Goal: Transaction & Acquisition: Purchase product/service

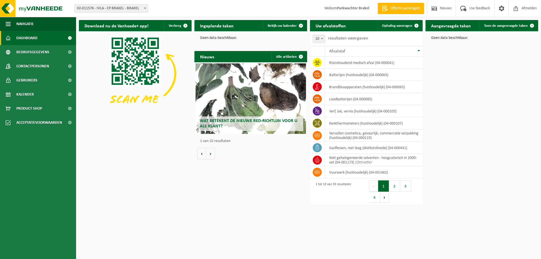
click at [393, 10] on span "Offerte aanvragen" at bounding box center [405, 9] width 32 height 6
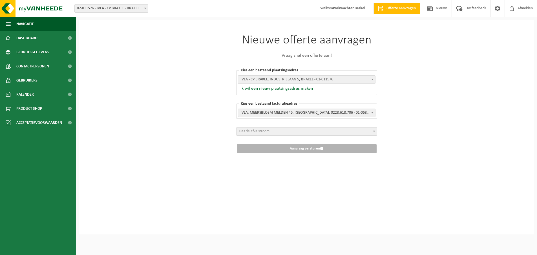
click at [331, 10] on span "Welkom Parkwachter Brakel" at bounding box center [342, 8] width 56 height 17
click at [35, 39] on span "Dashboard" at bounding box center [26, 38] width 21 height 14
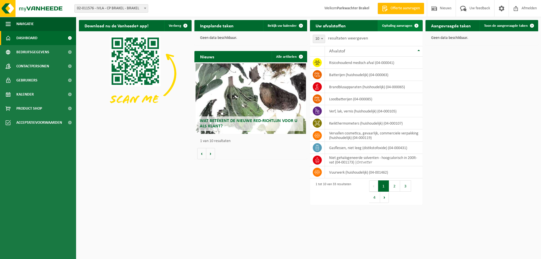
click at [392, 27] on span "Ophaling aanvragen" at bounding box center [397, 26] width 30 height 4
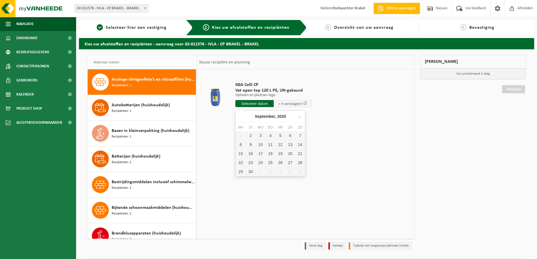
click at [250, 104] on input "text" at bounding box center [254, 103] width 38 height 7
click at [249, 137] on div "2" at bounding box center [250, 135] width 10 height 9
type input "Van 2025-09-02"
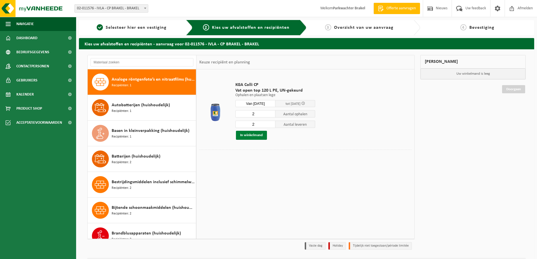
click at [259, 137] on button "In winkelmand" at bounding box center [251, 135] width 31 height 9
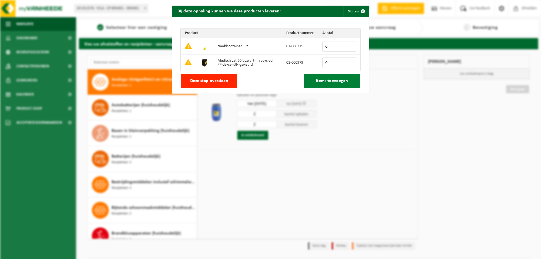
click at [310, 80] on button "Items toevoegen" at bounding box center [332, 81] width 56 height 14
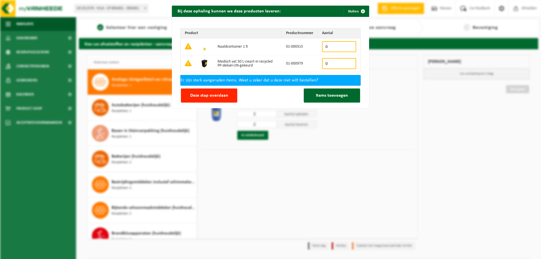
click at [336, 63] on input "0" at bounding box center [339, 63] width 34 height 11
click at [349, 63] on input "1" at bounding box center [339, 63] width 34 height 11
click at [349, 63] on input "2" at bounding box center [339, 63] width 34 height 11
click at [349, 63] on input "3" at bounding box center [339, 63] width 34 height 11
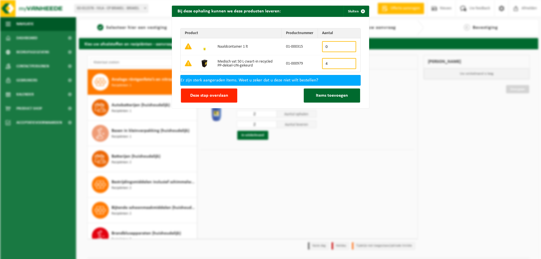
type input "4"
click at [349, 63] on input "4" at bounding box center [339, 63] width 34 height 11
click at [345, 97] on button "Items toevoegen" at bounding box center [332, 95] width 56 height 14
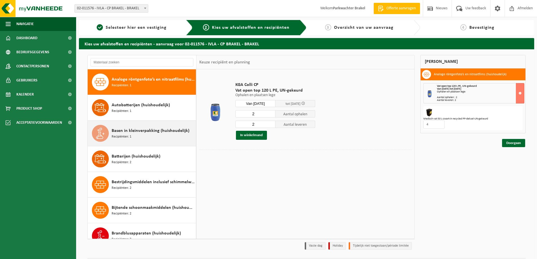
click at [172, 138] on div "Basen in kleinverpakking (huishoudelijk) Recipiënten: 1" at bounding box center [153, 133] width 83 height 17
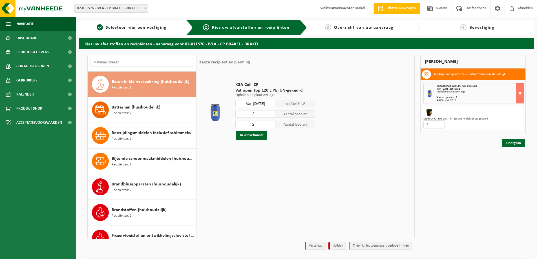
scroll to position [51, 0]
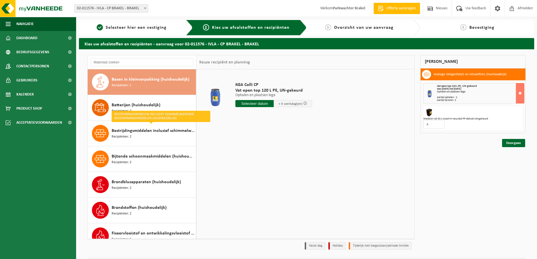
click at [242, 103] on input "text" at bounding box center [254, 103] width 38 height 7
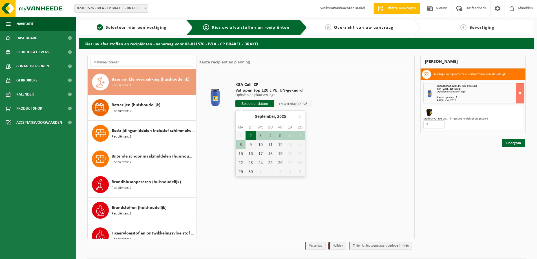
click at [249, 137] on div "2" at bounding box center [250, 135] width 10 height 9
type input "Van 2025-09-02"
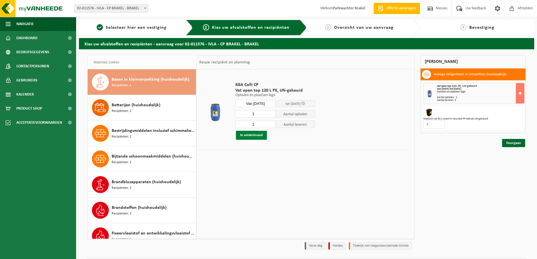
click at [261, 134] on button "In winkelmand" at bounding box center [251, 135] width 31 height 9
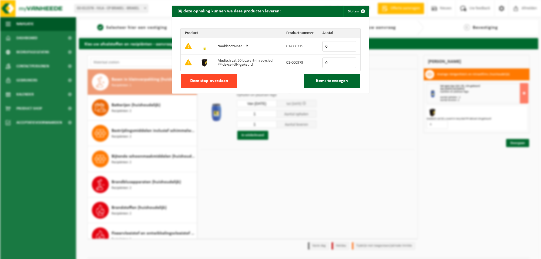
click at [202, 83] on button "Deze stap overslaan" at bounding box center [209, 81] width 56 height 14
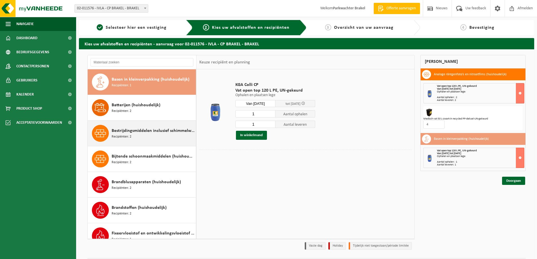
click at [155, 133] on span "Bestrijdingsmiddelen inclusief schimmelwerende beschermingsmiddelen (huishoudel…" at bounding box center [153, 130] width 83 height 7
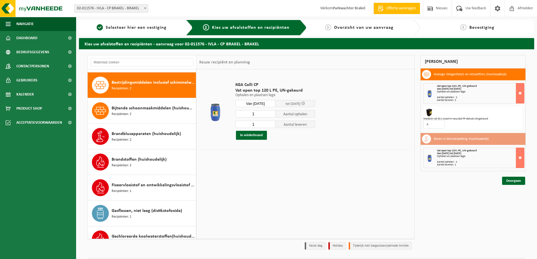
scroll to position [103, 0]
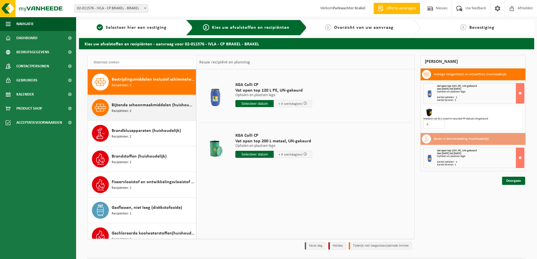
click at [154, 109] on div "Bijtende schoonmaakmiddelen (huishoudelijk) Recipiënten: 2" at bounding box center [153, 107] width 83 height 17
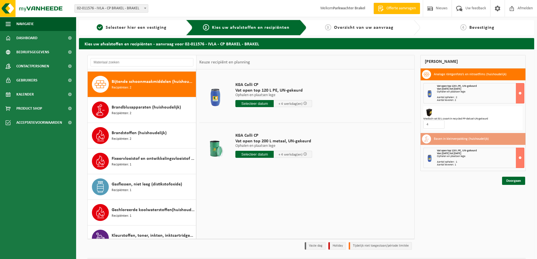
scroll to position [128, 0]
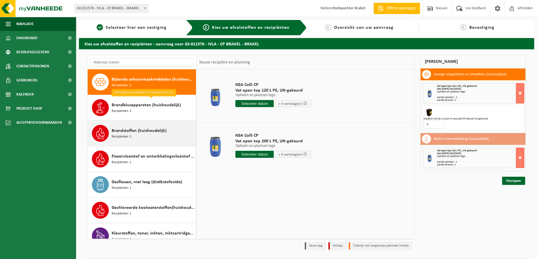
click at [153, 136] on div "Brandstoffen (huishoudelijk) Recipiënten: 2" at bounding box center [153, 133] width 83 height 17
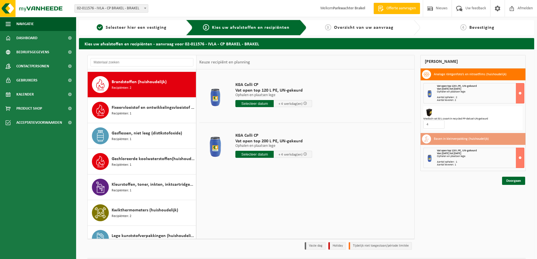
scroll to position [179, 0]
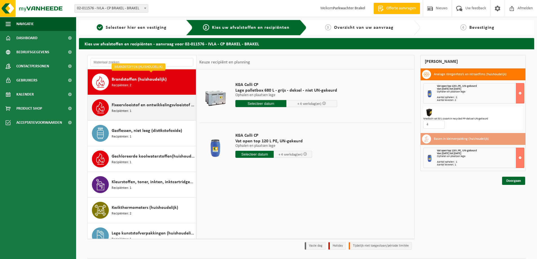
click at [157, 110] on div "Fixeervloeistof en ontwikkelingsvloeistof gemengd, huishoudelijk Recipiënten: 1" at bounding box center [153, 107] width 83 height 17
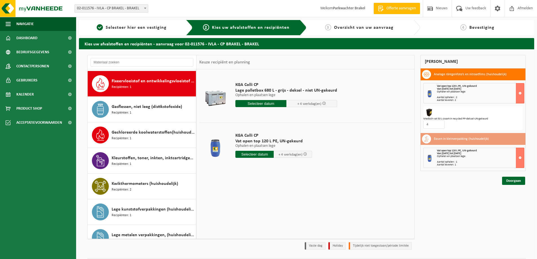
scroll to position [205, 0]
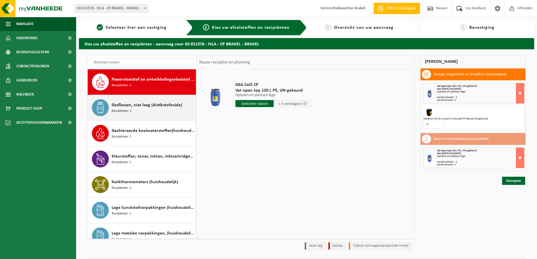
click at [156, 107] on span "Gasflessen, niet leeg (distikstofoxide)" at bounding box center [147, 105] width 70 height 7
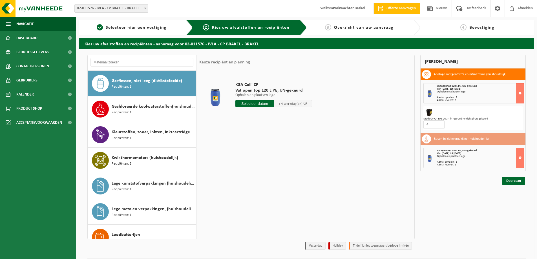
scroll to position [231, 0]
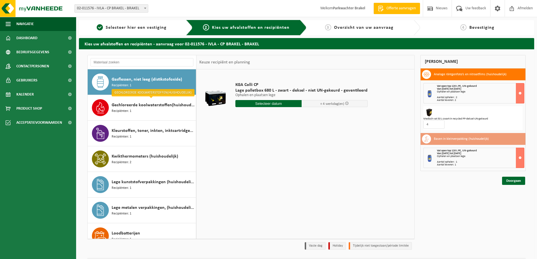
click at [264, 103] on input "text" at bounding box center [268, 103] width 66 height 7
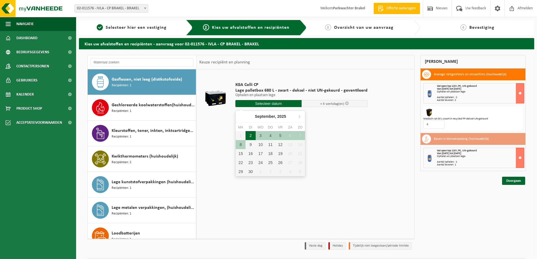
click at [251, 134] on div "2" at bounding box center [250, 135] width 10 height 9
type input "Van 2025-09-02"
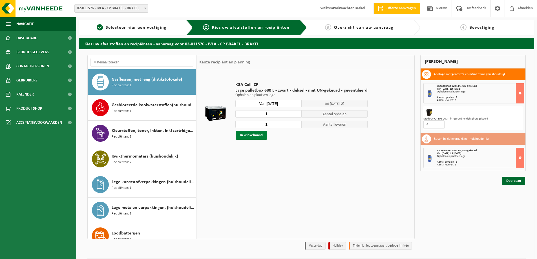
click at [252, 133] on button "In winkelmand" at bounding box center [251, 135] width 31 height 9
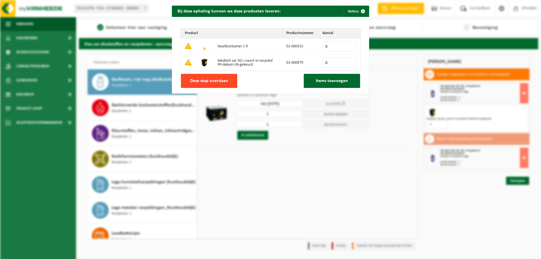
click at [225, 85] on button "Deze stap overslaan" at bounding box center [209, 81] width 56 height 14
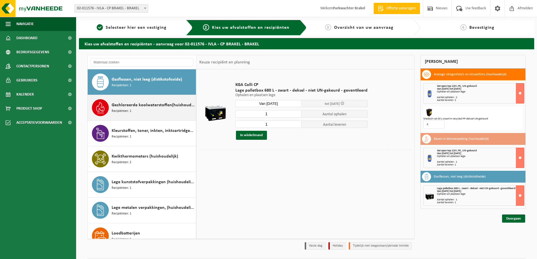
click at [143, 106] on span "Gechloreerde koolwaterstoffen(huishoudelijk)" at bounding box center [153, 105] width 83 height 7
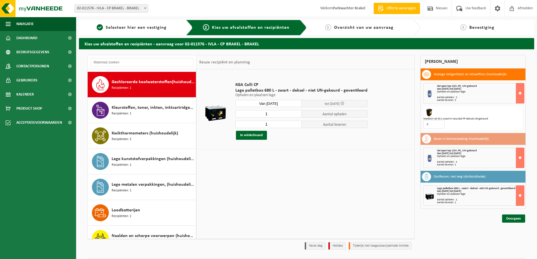
scroll to position [256, 0]
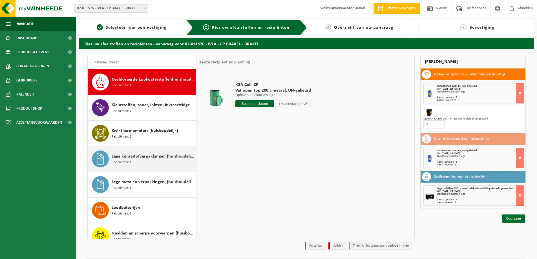
click at [147, 159] on span "Lege kunststofverpakkingen (huishoudelijk)" at bounding box center [153, 156] width 83 height 7
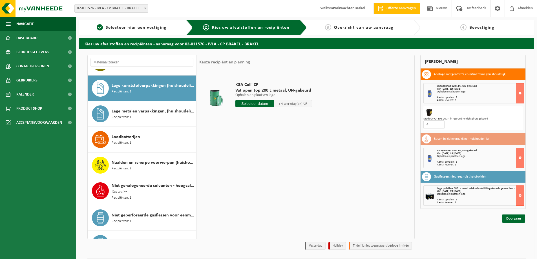
scroll to position [333, 0]
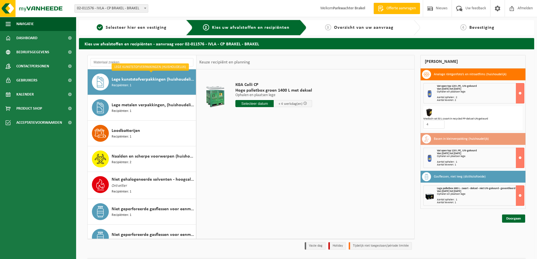
click at [254, 103] on input "text" at bounding box center [254, 103] width 38 height 7
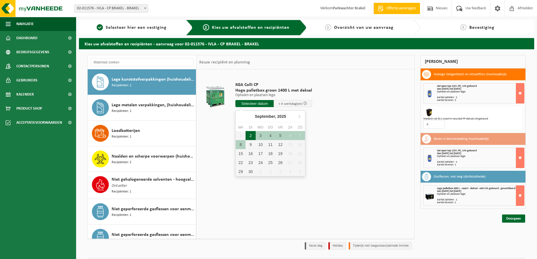
click at [249, 136] on div "2" at bounding box center [250, 135] width 10 height 9
type input "Van 2025-09-02"
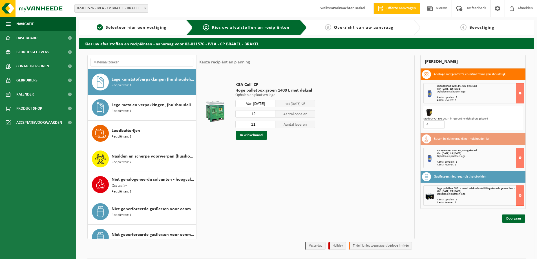
click at [271, 112] on input "12" at bounding box center [255, 113] width 40 height 7
click at [271, 112] on input "13" at bounding box center [255, 113] width 40 height 7
click at [271, 112] on input "14" at bounding box center [255, 113] width 40 height 7
click at [271, 112] on input "15" at bounding box center [255, 113] width 40 height 7
type input "16"
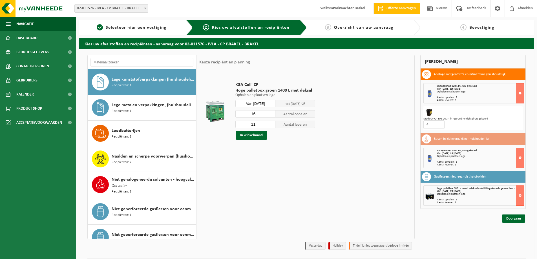
click at [271, 112] on input "16" at bounding box center [255, 113] width 40 height 7
click at [271, 123] on input "12" at bounding box center [255, 124] width 40 height 7
click at [271, 123] on input "13" at bounding box center [255, 124] width 40 height 7
click at [271, 123] on input "14" at bounding box center [255, 124] width 40 height 7
click at [271, 123] on input "15" at bounding box center [255, 124] width 40 height 7
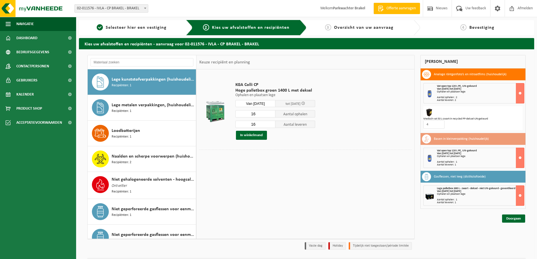
type input "16"
click at [271, 123] on input "16" at bounding box center [255, 124] width 40 height 7
click at [254, 136] on button "In winkelmand" at bounding box center [251, 135] width 31 height 9
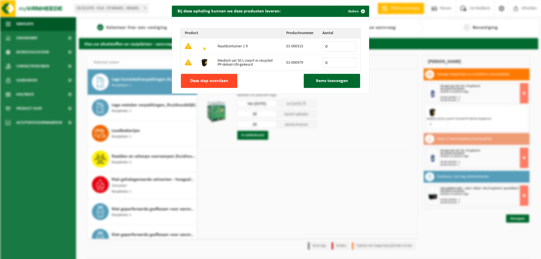
click at [215, 81] on span "Deze stap overslaan" at bounding box center [209, 81] width 38 height 5
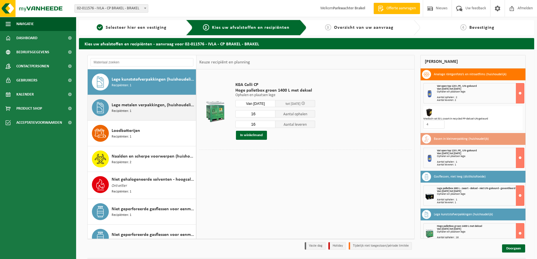
click at [155, 114] on div "Lege metalen verpakkingen, (huishoudelijk) Recipiënten: 1" at bounding box center [153, 107] width 83 height 17
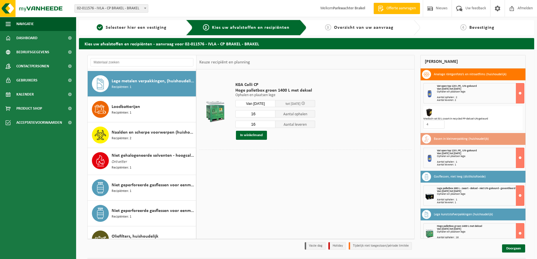
scroll to position [359, 0]
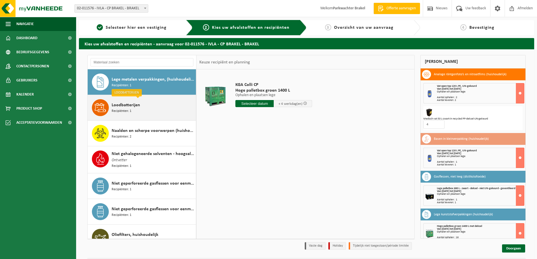
click at [155, 106] on div "Loodbatterijen Recipiënten: 1" at bounding box center [153, 107] width 83 height 17
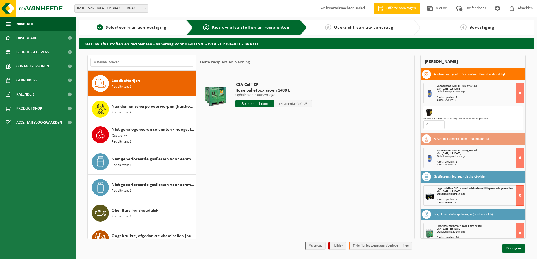
scroll to position [384, 0]
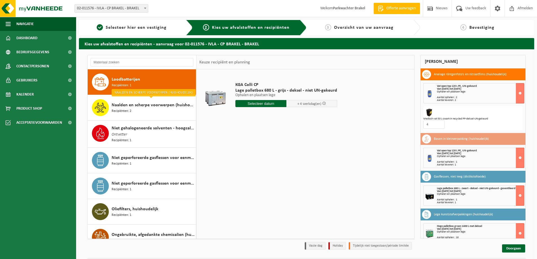
click at [155, 106] on span "Naalden en scherpe voorwerpen (huishoudelijk)" at bounding box center [153, 105] width 83 height 7
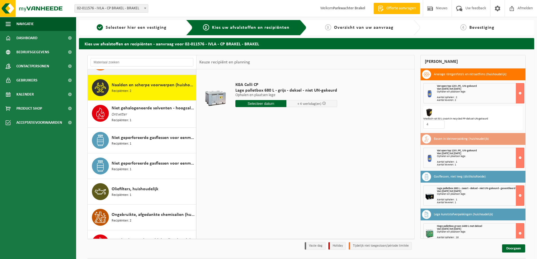
scroll to position [410, 0]
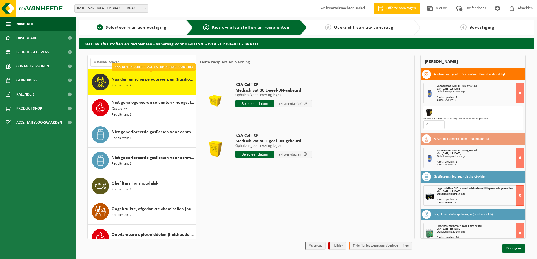
click at [482, 119] on div "Medisch vat 50 L-zwart-in recycled PP-deksel-UN-gekeurd" at bounding box center [472, 118] width 99 height 3
click at [513, 110] on div at bounding box center [472, 113] width 99 height 10
click at [438, 125] on input "3" at bounding box center [433, 124] width 21 height 8
click at [438, 125] on input "2" at bounding box center [433, 124] width 21 height 8
click at [438, 125] on input "1" at bounding box center [433, 124] width 21 height 8
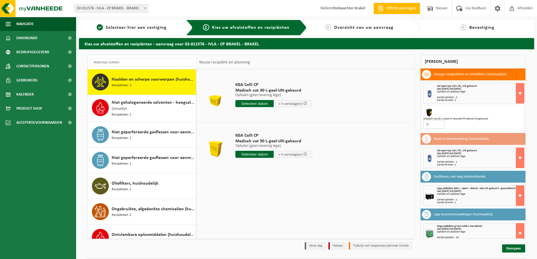
type input "0"
click at [438, 125] on input "0" at bounding box center [433, 124] width 21 height 8
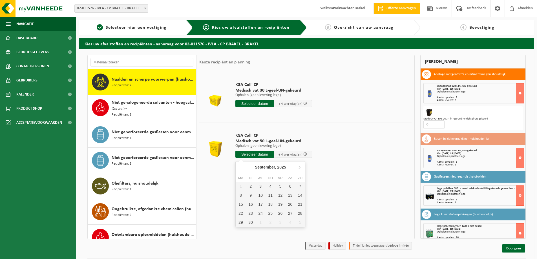
click at [254, 154] on input "text" at bounding box center [254, 154] width 38 height 7
click at [251, 187] on div "2" at bounding box center [250, 186] width 10 height 9
type input "Van 2025-09-02"
type input "2025-09-02"
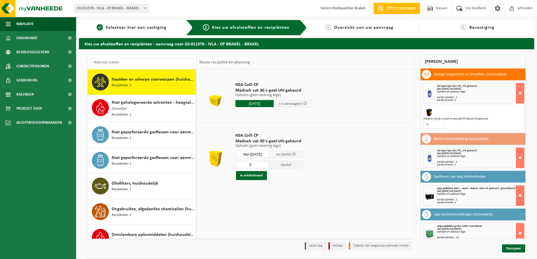
click at [268, 164] on input "2" at bounding box center [252, 164] width 34 height 7
click at [268, 164] on input "3" at bounding box center [252, 164] width 34 height 7
type input "4"
click at [268, 164] on input "4" at bounding box center [252, 164] width 34 height 7
click at [257, 176] on button "In winkelmand" at bounding box center [251, 175] width 31 height 9
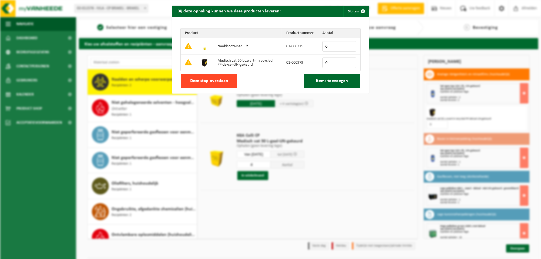
click at [221, 84] on button "Deze stap overslaan" at bounding box center [209, 81] width 56 height 14
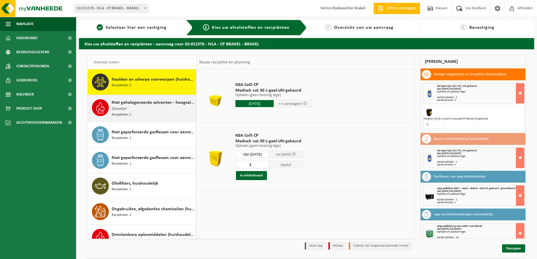
click at [154, 103] on span "Niet gehalogeneerde solventen - hoogcalorisch in 200lt-vat" at bounding box center [153, 102] width 83 height 7
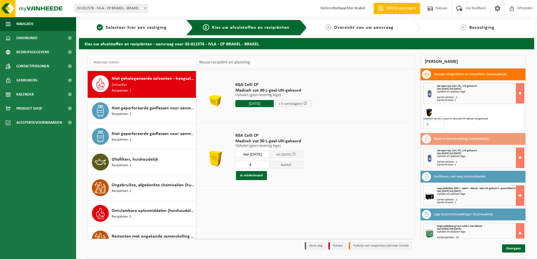
scroll to position [436, 0]
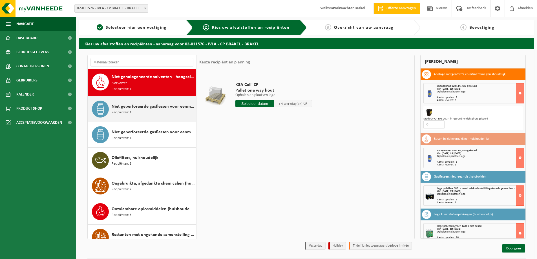
click at [147, 108] on span "Niet geperforeerde gasflessen voor eenmalig gebruik (huishoudelijk)" at bounding box center [153, 106] width 83 height 7
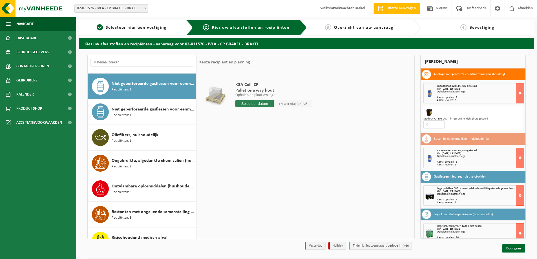
scroll to position [462, 0]
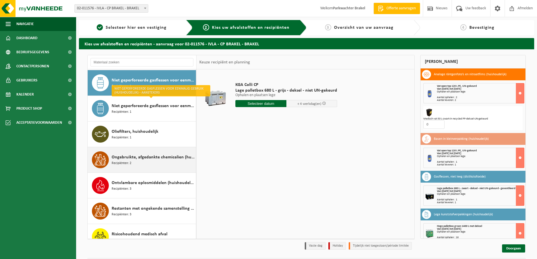
click at [146, 159] on span "Ongebruikte, afgedankte chemicalien (huishoudelijk)" at bounding box center [153, 157] width 83 height 7
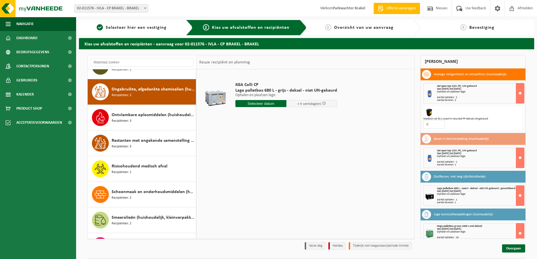
scroll to position [539, 0]
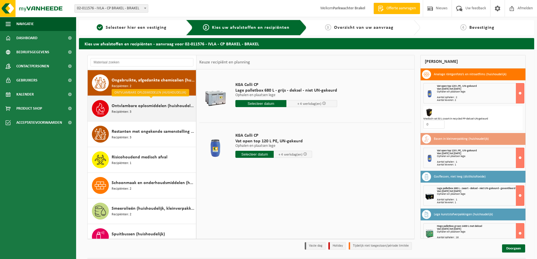
click at [143, 105] on span "Ontvlambare oplosmiddelen (huishoudelijk)" at bounding box center [153, 106] width 83 height 7
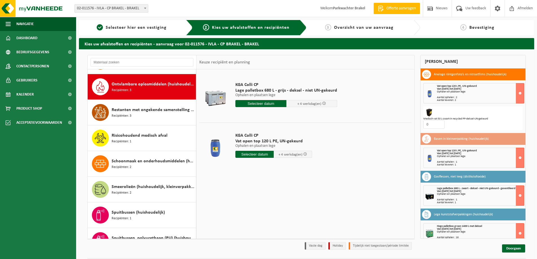
scroll to position [564, 0]
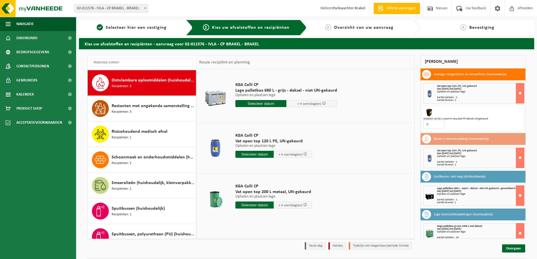
click at [143, 105] on span "Restanten met ongekende samenstelling (huishoudelijk)" at bounding box center [153, 106] width 83 height 7
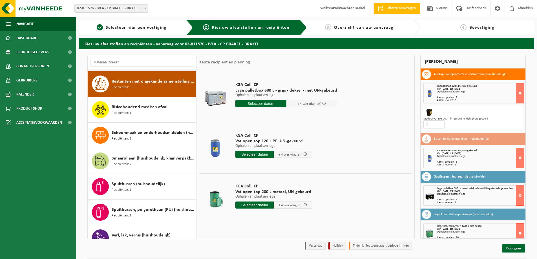
scroll to position [590, 0]
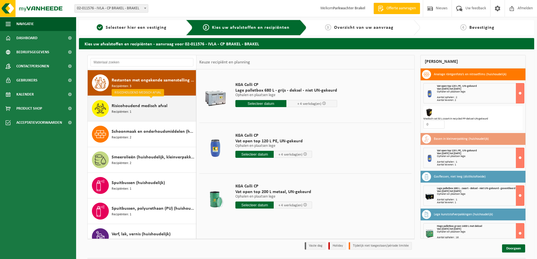
click at [143, 110] on div "Risicohoudend medisch afval Recipiënten: 1" at bounding box center [153, 108] width 83 height 17
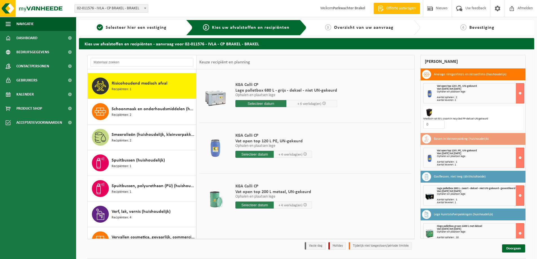
scroll to position [616, 0]
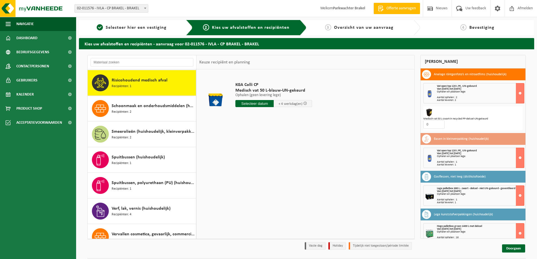
click at [143, 110] on div "Schoonmaak en onderhoudsmiddelen (huishoudelijk) Recipiënten: 2" at bounding box center [153, 108] width 83 height 17
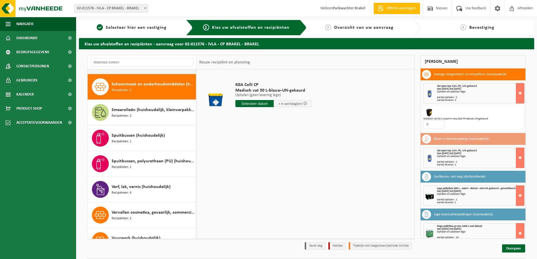
scroll to position [641, 0]
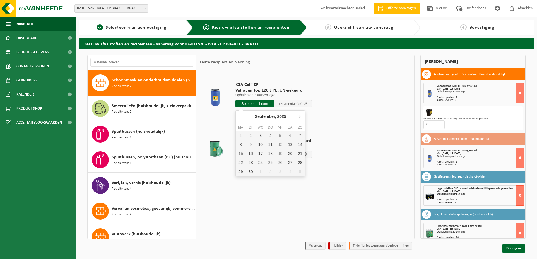
click at [250, 103] on input "text" at bounding box center [254, 103] width 38 height 7
click at [250, 137] on div "2" at bounding box center [250, 135] width 10 height 9
type input "Van 2025-09-02"
type input "2025-09-02"
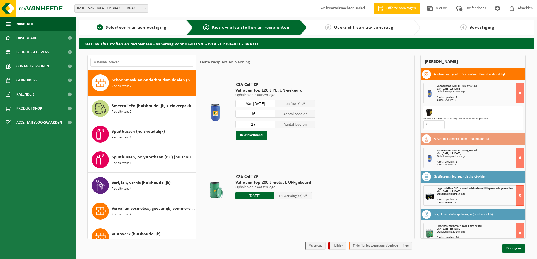
click at [271, 114] on input "16" at bounding box center [255, 113] width 40 height 7
click at [271, 114] on input "15" at bounding box center [255, 113] width 40 height 7
click at [271, 114] on input "14" at bounding box center [255, 113] width 40 height 7
click at [271, 114] on input "13" at bounding box center [255, 113] width 40 height 7
click at [271, 114] on input "12" at bounding box center [255, 113] width 40 height 7
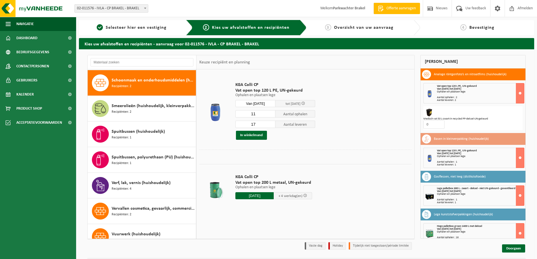
click at [271, 114] on input "11" at bounding box center [255, 113] width 40 height 7
click at [271, 114] on input "10" at bounding box center [255, 113] width 40 height 7
click at [271, 114] on input "9" at bounding box center [255, 113] width 40 height 7
click at [271, 114] on input "8" at bounding box center [255, 113] width 40 height 7
click at [271, 114] on input "7" at bounding box center [255, 113] width 40 height 7
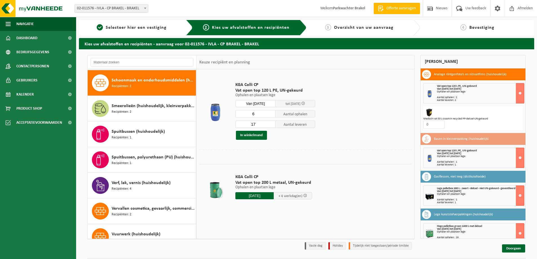
type input "6"
click at [271, 114] on input "6" at bounding box center [255, 113] width 40 height 7
click at [271, 125] on input "16" at bounding box center [255, 124] width 40 height 7
click at [271, 125] on input "15" at bounding box center [255, 124] width 40 height 7
click at [271, 125] on input "14" at bounding box center [255, 124] width 40 height 7
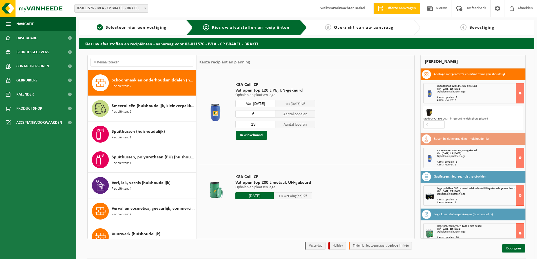
click at [271, 125] on input "13" at bounding box center [255, 124] width 40 height 7
click at [271, 125] on input "12" at bounding box center [255, 124] width 40 height 7
click at [271, 125] on input "11" at bounding box center [255, 124] width 40 height 7
click at [271, 125] on input "10" at bounding box center [255, 124] width 40 height 7
click at [271, 125] on input "9" at bounding box center [255, 124] width 40 height 7
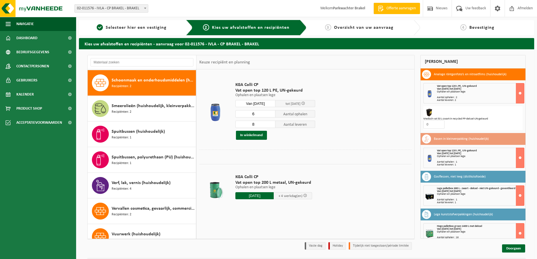
click at [271, 125] on input "8" at bounding box center [255, 124] width 40 height 7
click at [271, 125] on input "7" at bounding box center [255, 124] width 40 height 7
type input "6"
click at [271, 125] on input "6" at bounding box center [255, 124] width 40 height 7
click at [254, 136] on button "In winkelmand" at bounding box center [251, 135] width 31 height 9
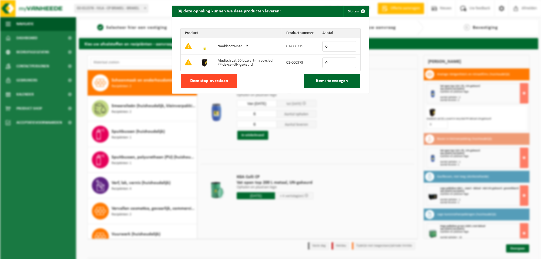
click at [199, 79] on span "Deze stap overslaan" at bounding box center [209, 81] width 38 height 5
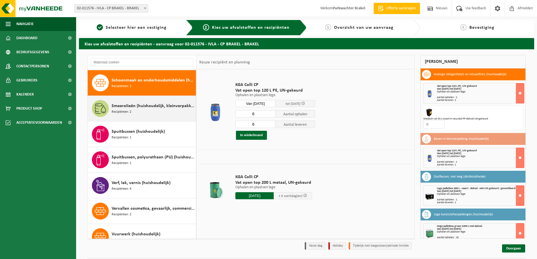
click at [127, 110] on span "Recipiënten: 2" at bounding box center [122, 111] width 20 height 5
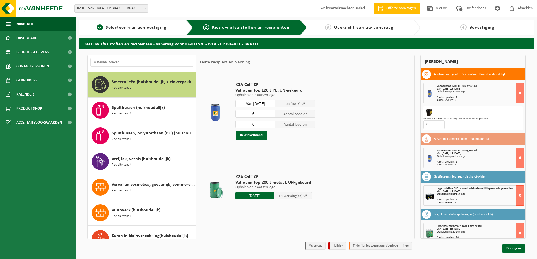
scroll to position [667, 0]
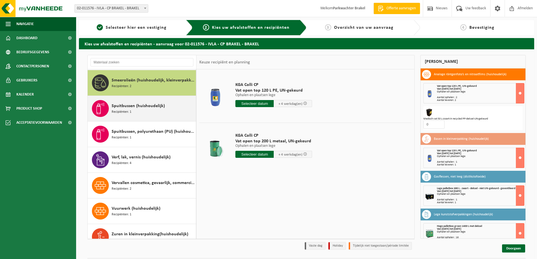
click at [133, 111] on div "Spuitbussen (huishoudelijk) Recipiënten: 1" at bounding box center [153, 108] width 83 height 17
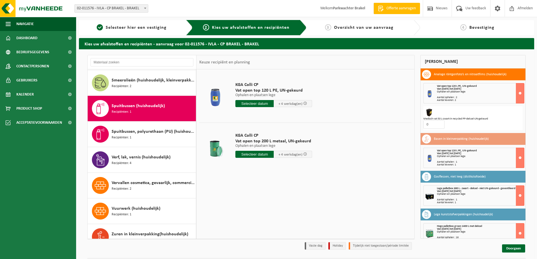
scroll to position [677, 0]
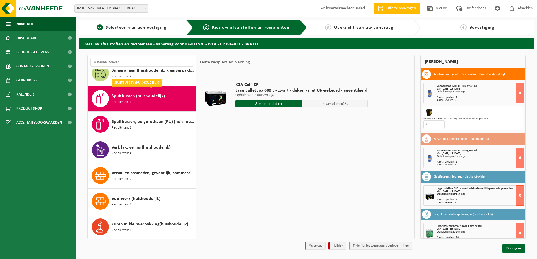
click at [261, 105] on input "text" at bounding box center [268, 103] width 66 height 7
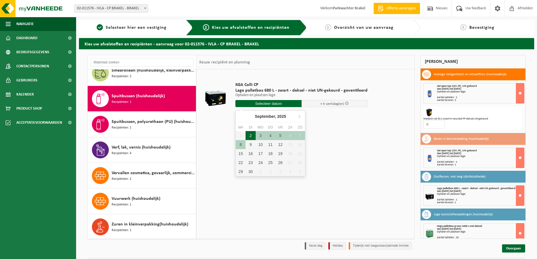
click at [250, 136] on div "2" at bounding box center [250, 135] width 10 height 9
type input "Van 2025-09-02"
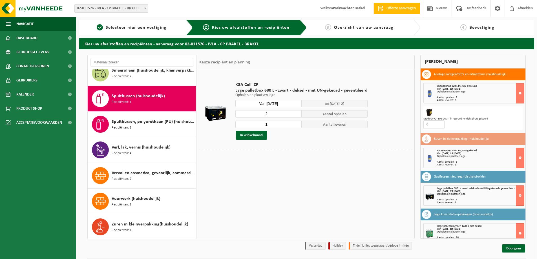
type input "2"
click at [294, 113] on input "2" at bounding box center [268, 113] width 66 height 7
type input "2"
click at [295, 123] on input "2" at bounding box center [268, 124] width 66 height 7
click at [246, 136] on button "In winkelmand" at bounding box center [251, 135] width 31 height 9
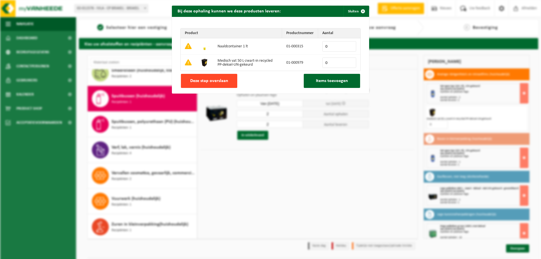
click at [207, 81] on span "Deze stap overslaan" at bounding box center [209, 81] width 38 height 5
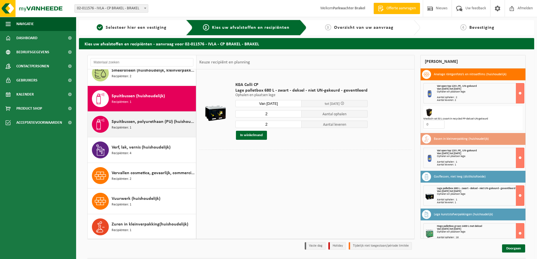
click at [134, 124] on div "Spuitbussen, polyurethaan (PU) (huishoudelijk) Recipiënten: 1" at bounding box center [153, 124] width 83 height 17
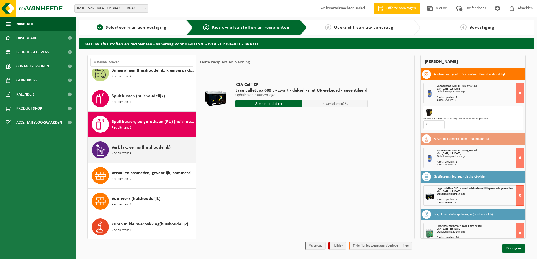
click at [135, 150] on div "Verf, lak, vernis (huishoudelijk) Recipiënten: 4" at bounding box center [153, 149] width 83 height 17
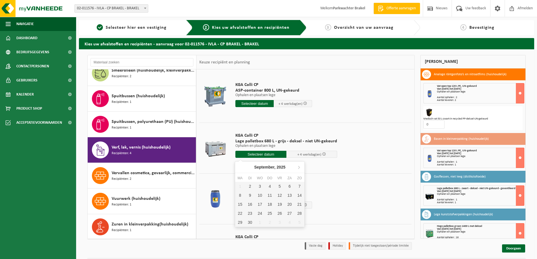
click at [249, 155] on input "text" at bounding box center [260, 154] width 51 height 7
click at [248, 185] on div "2" at bounding box center [250, 186] width 10 height 9
type input "Van 2025-09-02"
type input "2025-09-02"
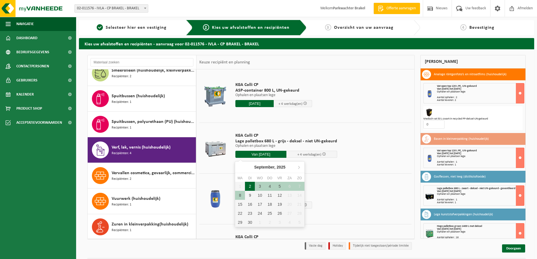
type input "2025-09-02"
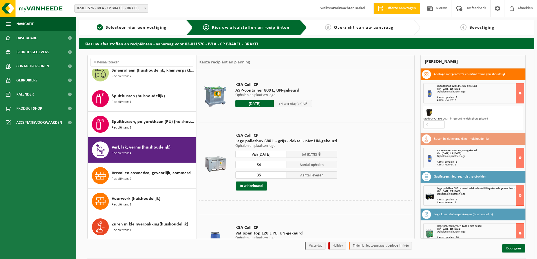
click at [279, 165] on input "34" at bounding box center [260, 164] width 51 height 7
click at [279, 165] on input "33" at bounding box center [260, 164] width 51 height 7
type input "32"
click at [279, 165] on input "32" at bounding box center [260, 164] width 51 height 7
click at [280, 176] on input "34" at bounding box center [260, 174] width 51 height 7
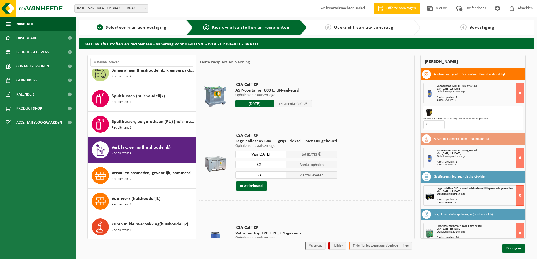
click at [280, 176] on input "33" at bounding box center [260, 174] width 51 height 7
type input "32"
click at [280, 176] on input "32" at bounding box center [260, 174] width 51 height 7
click at [253, 186] on button "In winkelmand" at bounding box center [251, 185] width 31 height 9
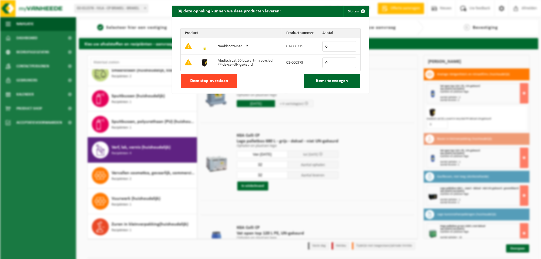
click at [197, 79] on span "Deze stap overslaan" at bounding box center [209, 81] width 38 height 5
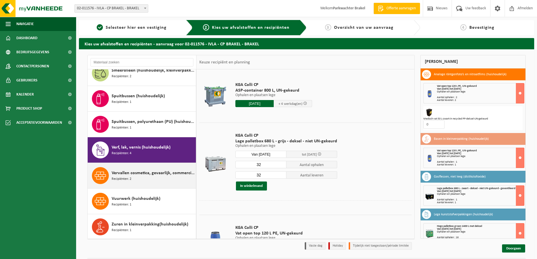
click at [158, 174] on span "Vervallen cosmetica, gevaarlijk, commerciele verpakking (huishoudelijk)" at bounding box center [153, 173] width 83 height 7
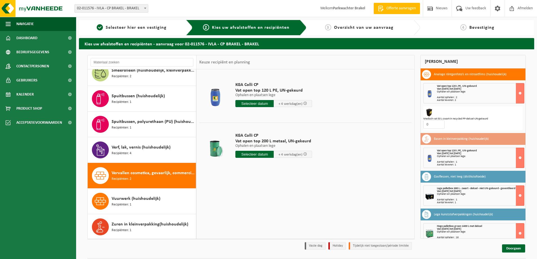
click at [246, 103] on input "text" at bounding box center [254, 103] width 38 height 7
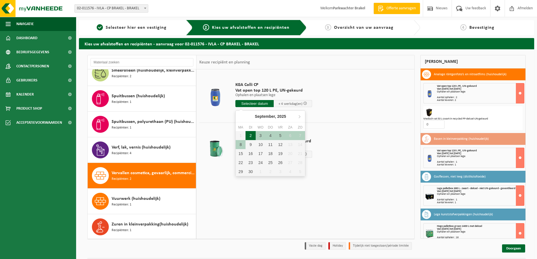
click at [252, 137] on div "2" at bounding box center [250, 135] width 10 height 9
type input "Van 2025-09-02"
type input "2025-09-02"
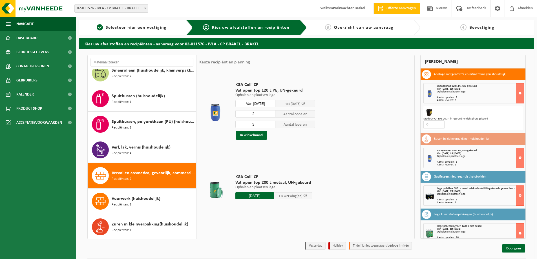
type input "2"
click at [272, 114] on input "2" at bounding box center [255, 113] width 40 height 7
type input "2"
click at [271, 125] on input "2" at bounding box center [255, 124] width 40 height 7
click at [252, 135] on button "In winkelmand" at bounding box center [251, 135] width 31 height 9
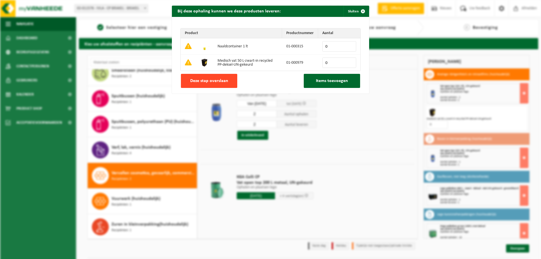
click at [201, 81] on span "Deze stap overslaan" at bounding box center [209, 81] width 38 height 5
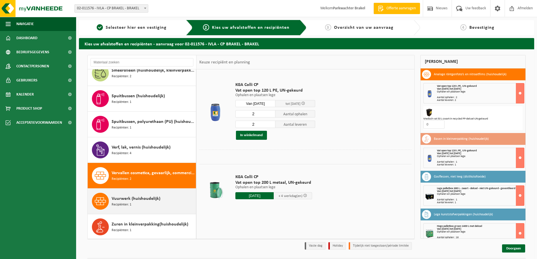
click at [124, 193] on div "Vuurwerk (huishoudelijk) Recipiënten: 1" at bounding box center [153, 201] width 83 height 17
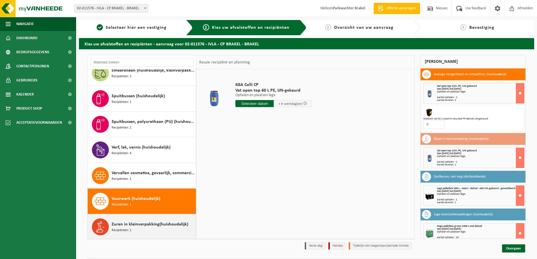
click at [156, 224] on span "Zuren in kleinverpakking(huishoudelijk)" at bounding box center [150, 224] width 77 height 7
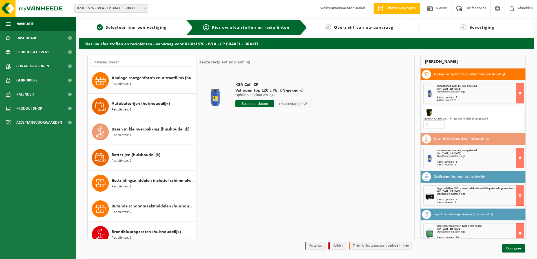
scroll to position [0, 0]
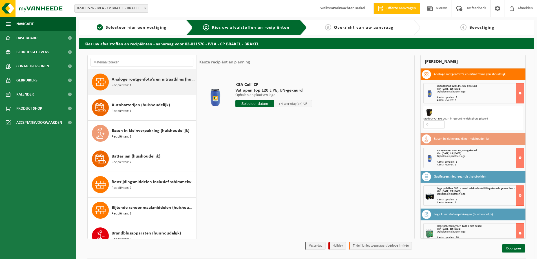
click at [146, 83] on div "Analoge röntgenfoto’s en nitraatfilms (huishoudelijk) Recipiënten: 1" at bounding box center [153, 82] width 83 height 17
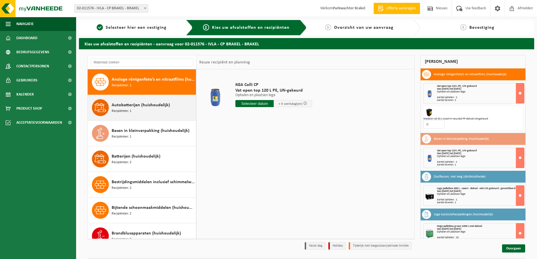
click at [137, 109] on div "Autobatterijen (huishoudelijk) Recipiënten: 1" at bounding box center [153, 107] width 83 height 17
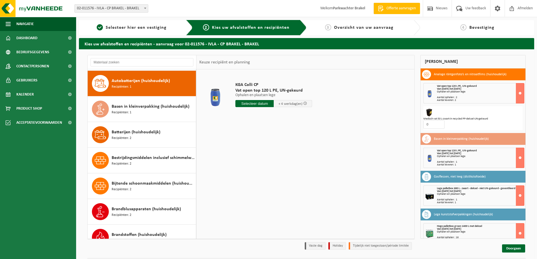
scroll to position [26, 0]
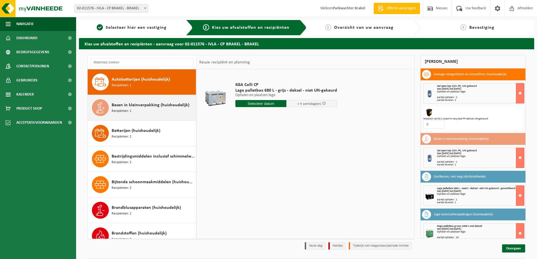
click at [137, 110] on div "Basen in kleinverpakking (huishoudelijk) Recipiënten: 1" at bounding box center [153, 107] width 83 height 17
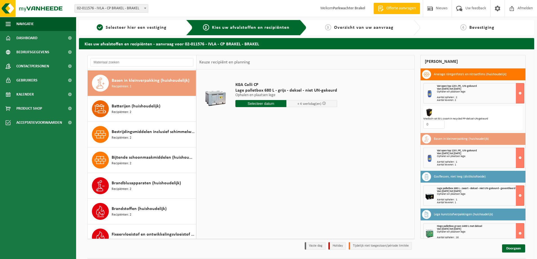
scroll to position [51, 0]
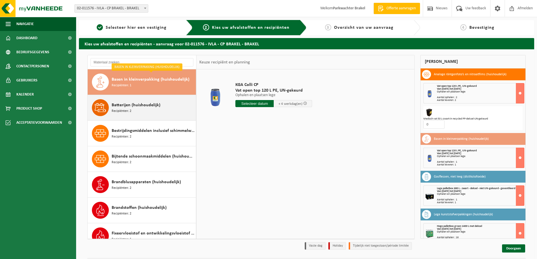
click at [137, 105] on span "Batterijen (huishoudelijk)" at bounding box center [136, 105] width 49 height 7
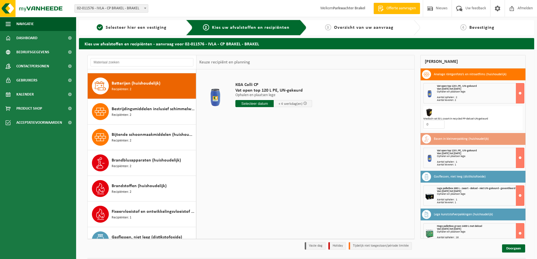
scroll to position [77, 0]
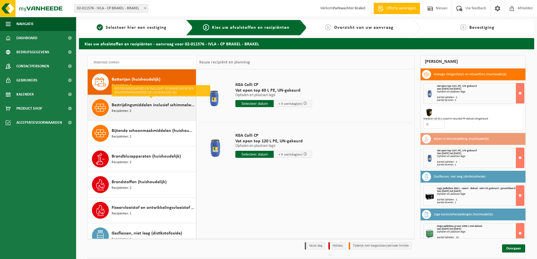
click at [138, 107] on span "Bestrijdingsmiddelen inclusief schimmelwerende beschermingsmiddelen (huishoudel…" at bounding box center [153, 105] width 83 height 7
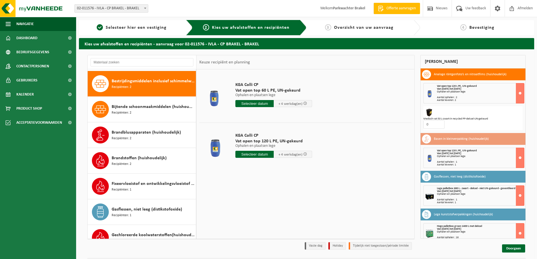
scroll to position [103, 0]
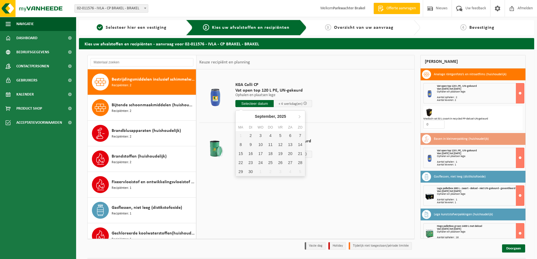
click at [247, 103] on input "text" at bounding box center [254, 103] width 38 height 7
click at [250, 133] on div "2" at bounding box center [250, 135] width 10 height 9
type input "Van 2025-09-02"
type input "2025-09-02"
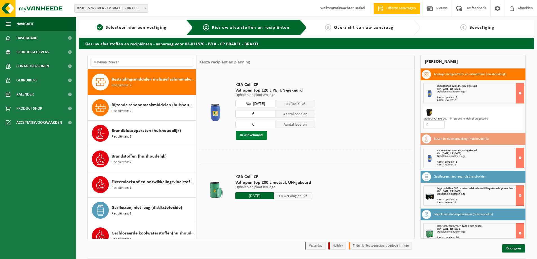
click at [248, 134] on button "In winkelmand" at bounding box center [251, 135] width 31 height 9
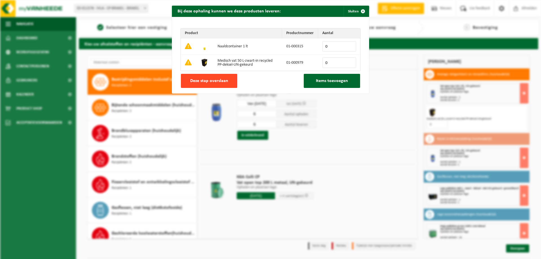
click at [223, 83] on span "Deze stap overslaan" at bounding box center [209, 81] width 38 height 5
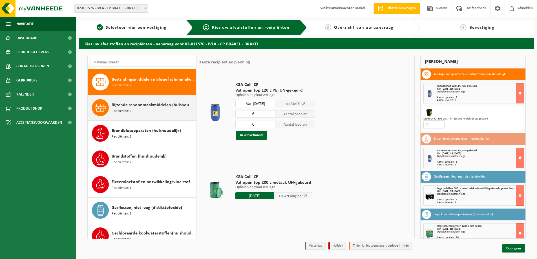
click at [152, 108] on span "Bijtende schoonmaakmiddelen (huishoudelijk)" at bounding box center [153, 105] width 83 height 7
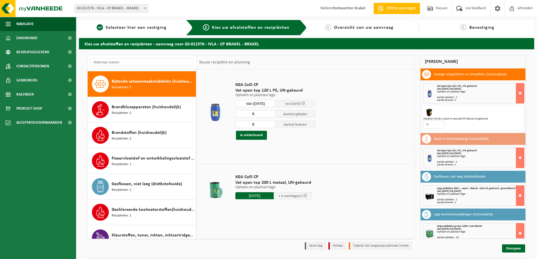
scroll to position [128, 0]
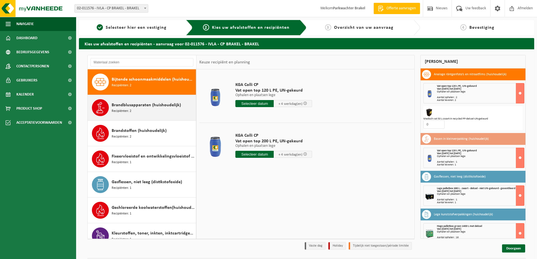
click at [135, 109] on div "Brandblusapparaten (huishoudelijk) Recipiënten: 2" at bounding box center [153, 107] width 83 height 17
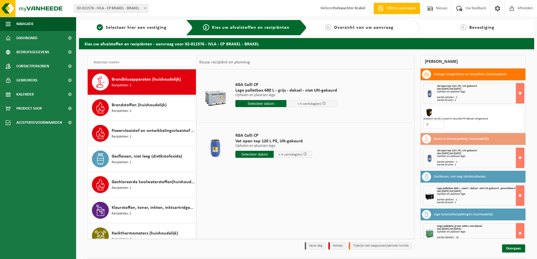
click at [135, 109] on div "Brandstoffen (huishoudelijk) Recipiënten: 2" at bounding box center [153, 107] width 83 height 17
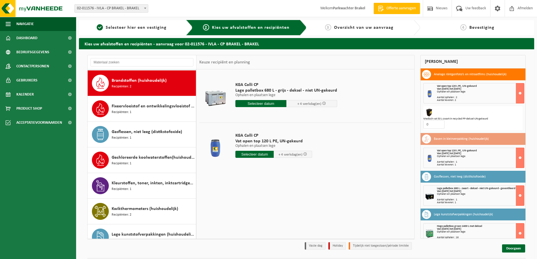
scroll to position [179, 0]
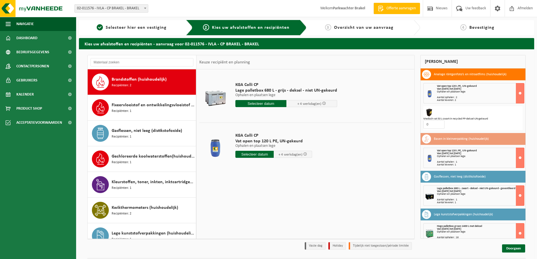
click at [135, 109] on div "Fixeervloeistof en ontwikkelingsvloeistof gemengd, huishoudelijk Recipiënten: 1" at bounding box center [153, 107] width 83 height 17
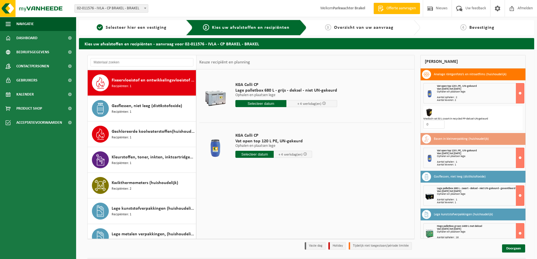
scroll to position [205, 0]
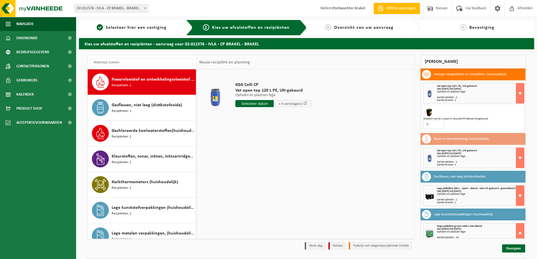
click at [135, 109] on div "Gasflessen, niet leeg (distikstofoxide) Recipiënten: 1" at bounding box center [153, 107] width 83 height 17
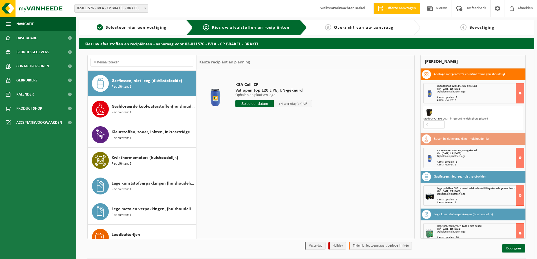
scroll to position [231, 0]
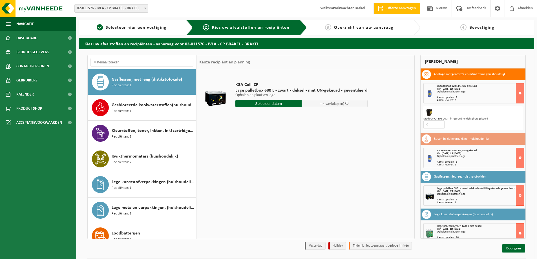
click at [135, 109] on div "Gechloreerde koolwaterstoffen(huishoudelijk) Recipiënten: 1" at bounding box center [153, 107] width 83 height 17
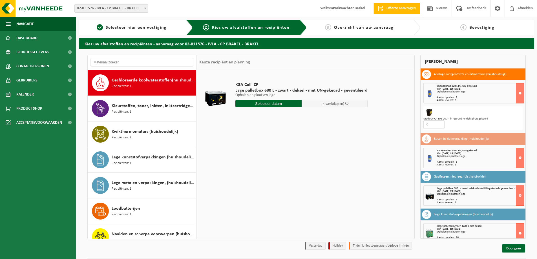
scroll to position [256, 0]
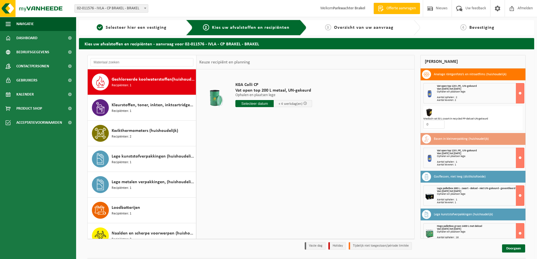
click at [135, 109] on div "Kleurstoffen, toner, inkten, inktcartridges (huishoudelijk) Recipiënten: 1" at bounding box center [153, 107] width 83 height 17
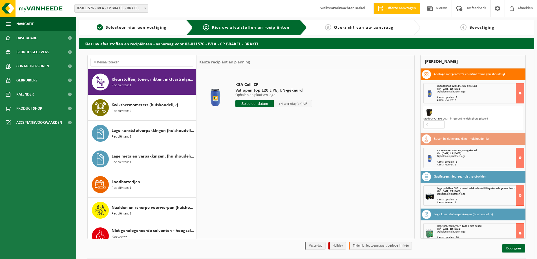
click at [135, 109] on div "Kwikthermometers (huishoudelijk) Recipiënten: 2" at bounding box center [153, 107] width 83 height 17
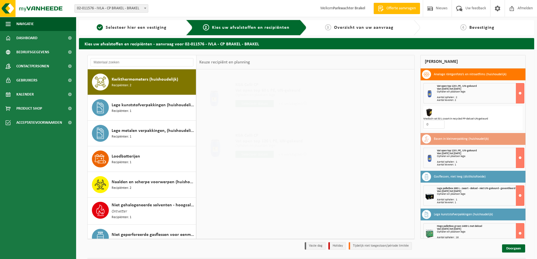
click at [135, 109] on div "Lege kunststofverpakkingen (huishoudelijk) Recipiënten: 1" at bounding box center [153, 107] width 83 height 17
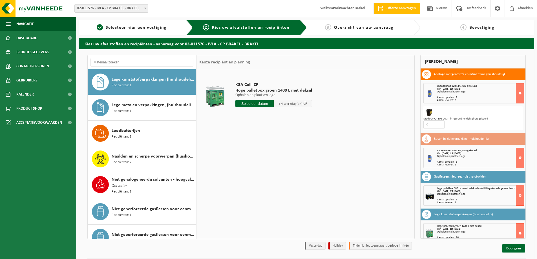
click at [135, 109] on div "Lege metalen verpakkingen, (huishoudelijk) Recipiënten: 1" at bounding box center [153, 107] width 83 height 17
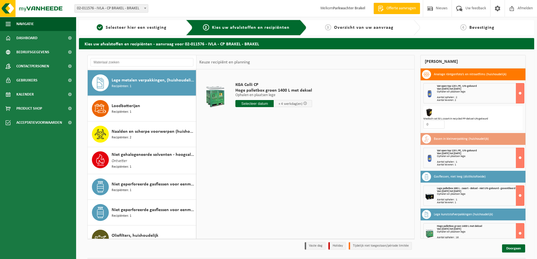
scroll to position [359, 0]
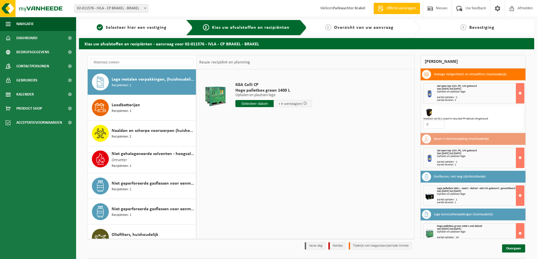
click at [135, 109] on div "Loodbatterijen Recipiënten: 1" at bounding box center [153, 107] width 83 height 17
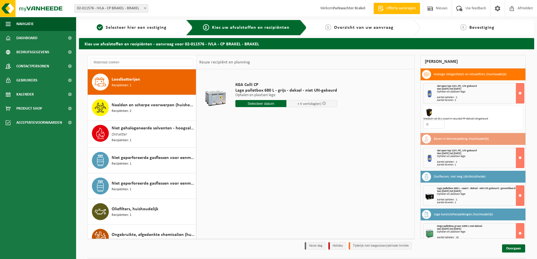
click at [135, 109] on div "Naalden en scherpe voorwerpen (huishoudelijk) Recipiënten: 2" at bounding box center [153, 107] width 83 height 17
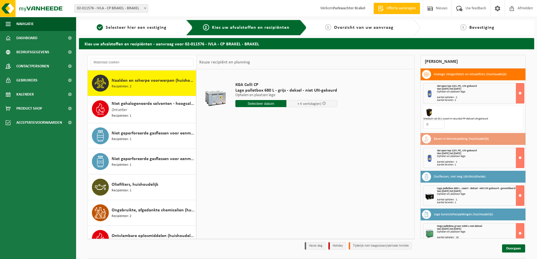
scroll to position [410, 0]
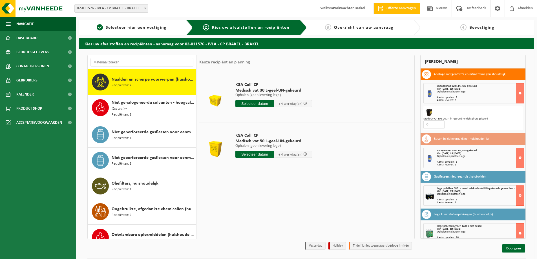
click at [135, 109] on div "Niet gehalogeneerde solventen - hoogcalorisch in 200lt-vat Ontvetter Recipiënte…" at bounding box center [153, 108] width 83 height 18
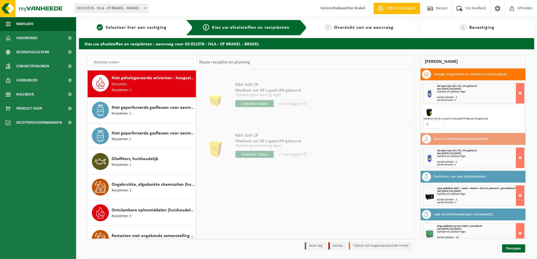
scroll to position [436, 0]
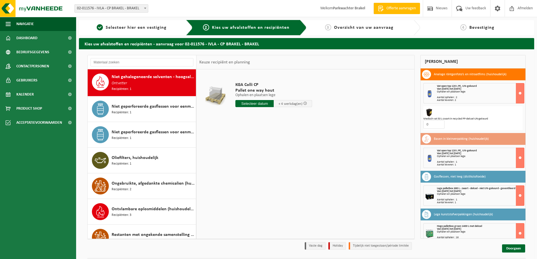
click at [135, 109] on div "Niet geperforeerde gasflessen voor eenmalig gebruik (huishoudelijk) Recipiënten…" at bounding box center [153, 109] width 83 height 17
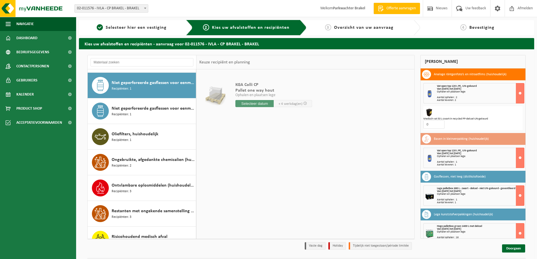
scroll to position [462, 0]
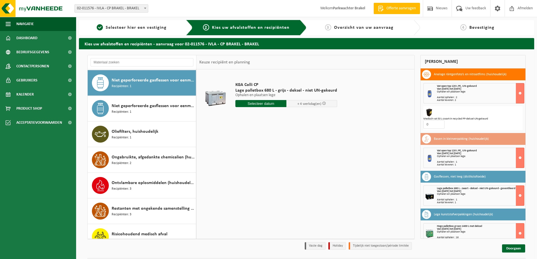
click at [135, 109] on div "Niet geperforeerde gasflessen voor eenmalig gebruik (huishoudelijk) - aansteker…" at bounding box center [153, 108] width 83 height 17
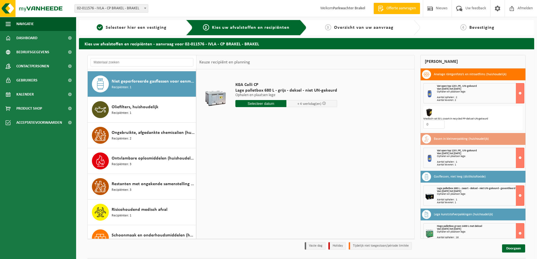
scroll to position [488, 0]
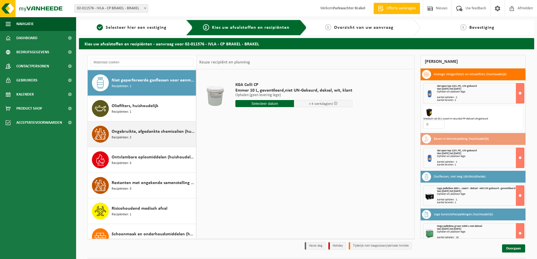
click at [137, 132] on span "Ongebruikte, afgedankte chemicalien (huishoudelijk)" at bounding box center [153, 131] width 83 height 7
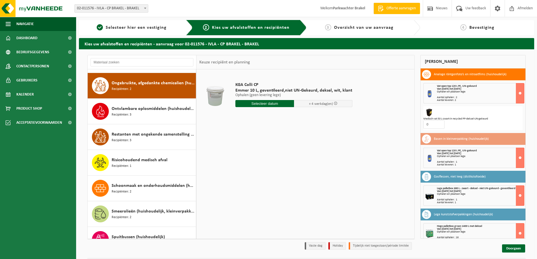
scroll to position [539, 0]
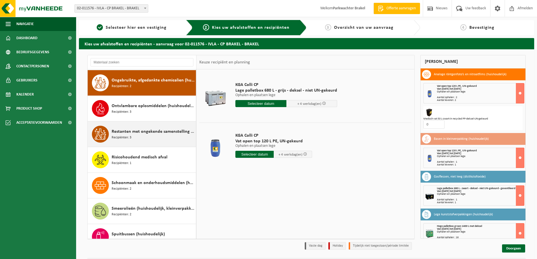
click at [143, 130] on span "Restanten met ongekende samenstelling (huishoudelijk)" at bounding box center [153, 131] width 83 height 7
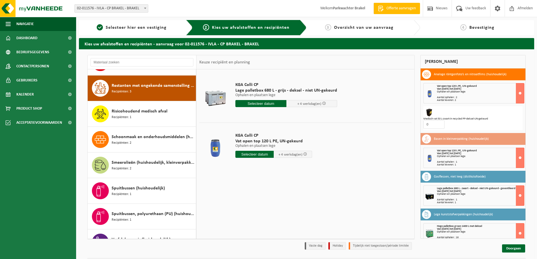
scroll to position [590, 0]
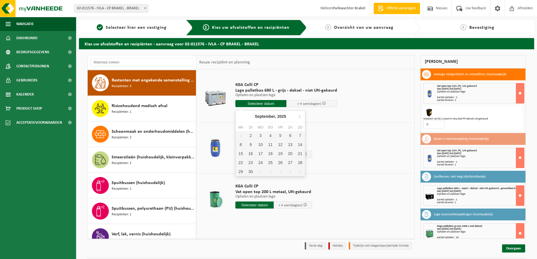
click at [255, 105] on input "text" at bounding box center [260, 103] width 51 height 7
click at [253, 135] on div "2" at bounding box center [250, 135] width 10 height 9
type input "Van 2025-09-02"
type input "2025-09-02"
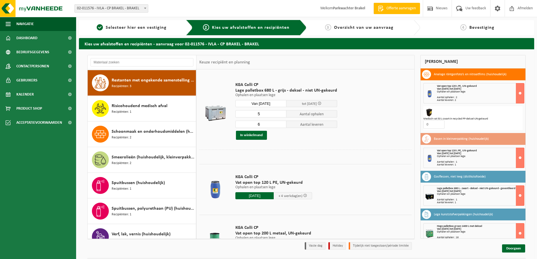
click at [280, 115] on input "5" at bounding box center [260, 113] width 51 height 7
click at [280, 115] on input "4" at bounding box center [260, 113] width 51 height 7
type input "3"
click at [280, 115] on input "3" at bounding box center [260, 113] width 51 height 7
click at [279, 125] on input "5" at bounding box center [260, 124] width 51 height 7
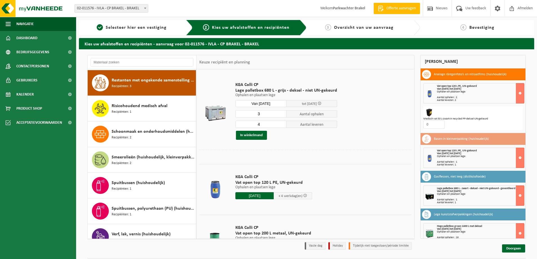
click at [279, 125] on input "4" at bounding box center [260, 124] width 51 height 7
type input "3"
click at [279, 125] on input "3" at bounding box center [260, 124] width 51 height 7
click at [255, 136] on button "In winkelmand" at bounding box center [251, 135] width 31 height 9
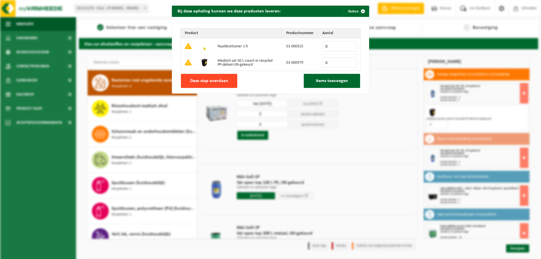
click at [210, 83] on span "Deze stap overslaan" at bounding box center [209, 81] width 38 height 5
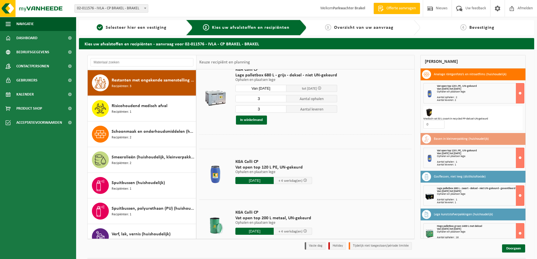
scroll to position [28, 0]
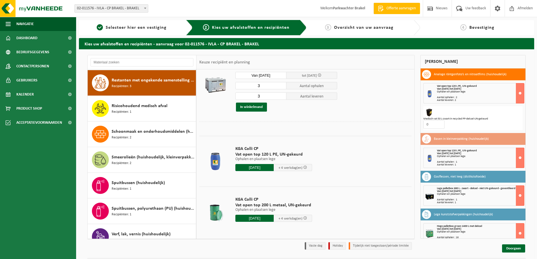
click at [262, 167] on input "2025-09-02" at bounding box center [254, 167] width 38 height 7
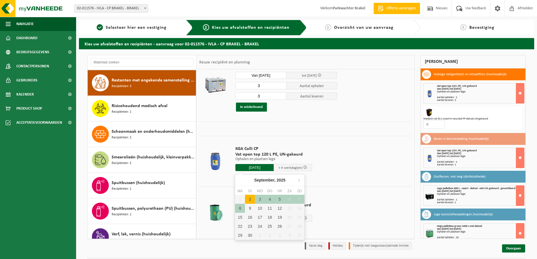
click at [249, 200] on div "2" at bounding box center [250, 199] width 10 height 9
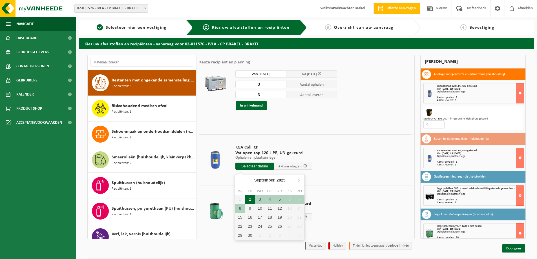
click at [249, 201] on div "2" at bounding box center [250, 199] width 10 height 9
type input "Van 2025-09-02"
type input "2025-09-02"
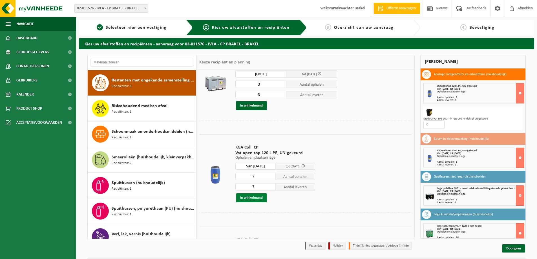
click at [251, 196] on button "In winkelmand" at bounding box center [251, 197] width 31 height 9
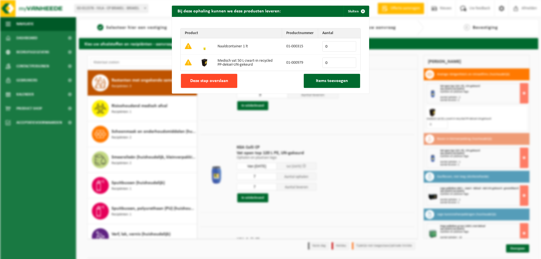
click at [203, 80] on span "Deze stap overslaan" at bounding box center [209, 81] width 38 height 5
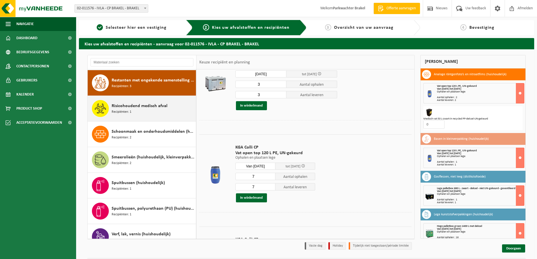
click at [149, 108] on span "Risicohoudend medisch afval" at bounding box center [140, 106] width 56 height 7
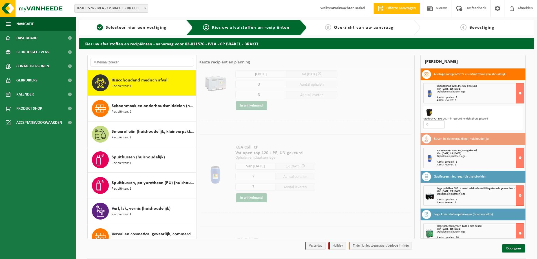
scroll to position [0, 0]
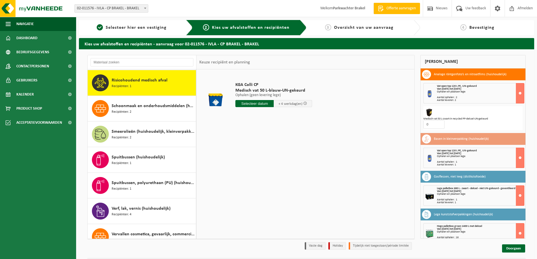
click at [149, 108] on span "Schoonmaak en onderhoudsmiddelen (huishoudelijk)" at bounding box center [153, 106] width 83 height 7
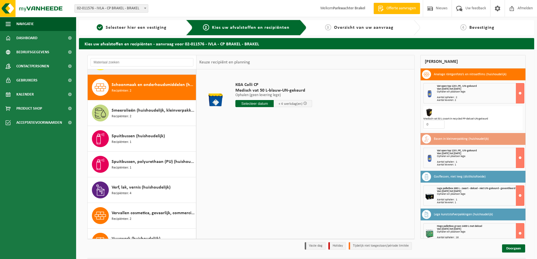
scroll to position [641, 0]
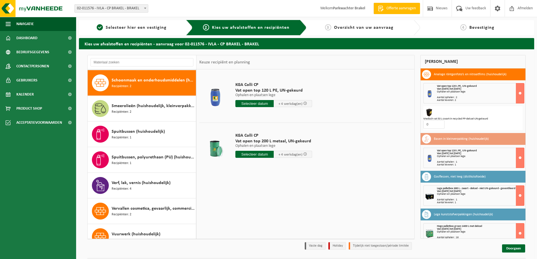
click at [149, 108] on span "Smeerolieën (huishoudelijk, kleinverpakking)" at bounding box center [153, 106] width 83 height 7
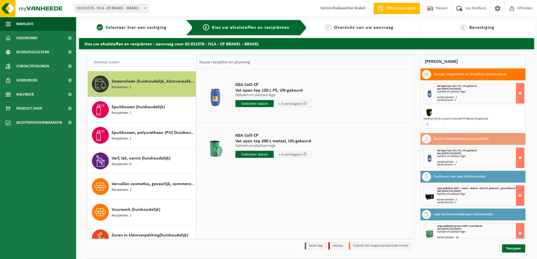
scroll to position [667, 0]
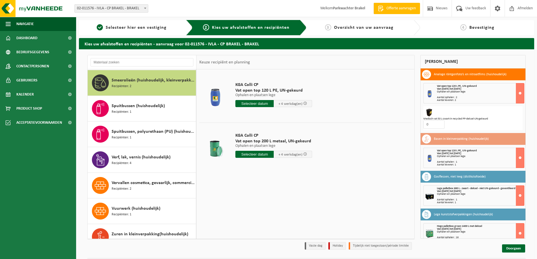
click at [149, 108] on span "Spuitbussen (huishoudelijk)" at bounding box center [138, 106] width 53 height 7
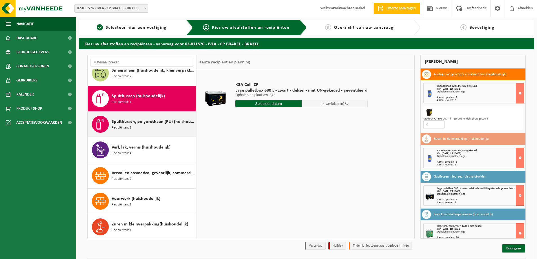
click at [155, 120] on span "Spuitbussen, polyurethaan (PU) (huishoudelijk)" at bounding box center [153, 121] width 83 height 7
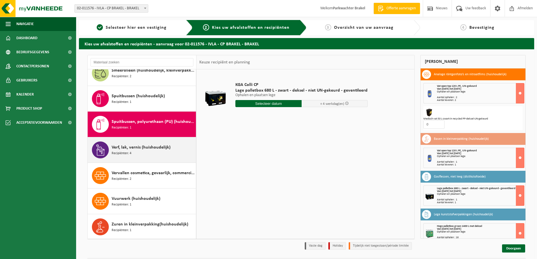
click at [156, 150] on div "Verf, lak, vernis (huishoudelijk) Recipiënten: 4" at bounding box center [153, 149] width 83 height 17
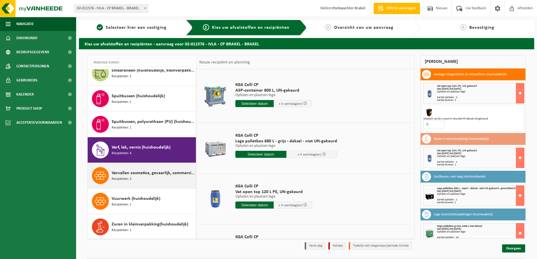
click at [155, 172] on span "Vervallen cosmetica, gevaarlijk, commerciele verpakking (huishoudelijk)" at bounding box center [153, 173] width 83 height 7
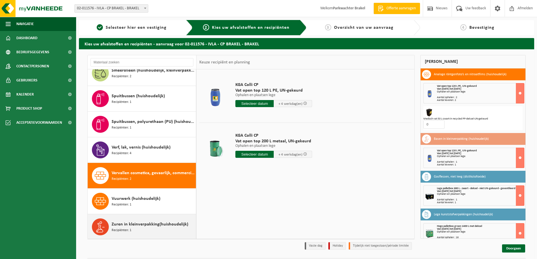
click at [144, 225] on span "Zuren in kleinverpakking(huishoudelijk)" at bounding box center [150, 224] width 77 height 7
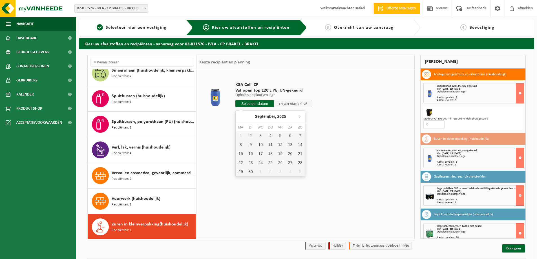
click at [252, 103] on input "text" at bounding box center [254, 103] width 38 height 7
click at [250, 134] on div "2" at bounding box center [250, 135] width 10 height 9
type input "Van 2025-09-02"
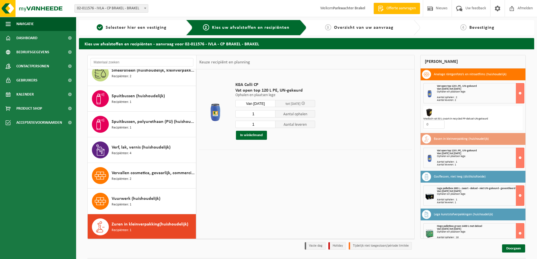
click at [250, 134] on button "In winkelmand" at bounding box center [251, 135] width 31 height 9
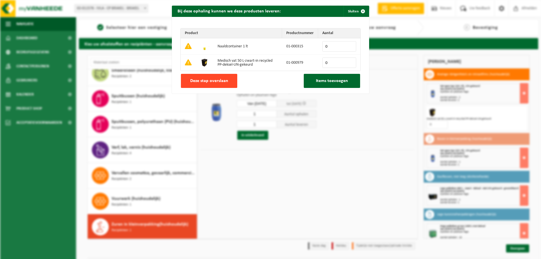
click at [214, 81] on span "Deze stap overslaan" at bounding box center [209, 81] width 38 height 5
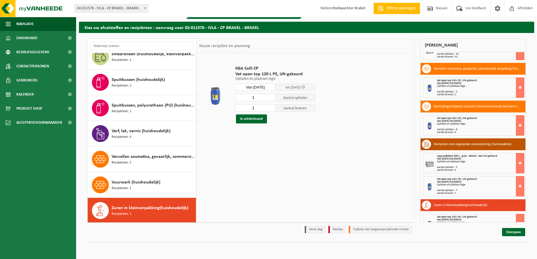
scroll to position [302, 0]
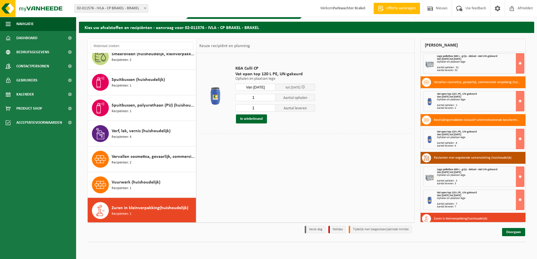
click at [488, 100] on div "Ophalen en plaatsen lege" at bounding box center [480, 99] width 87 height 3
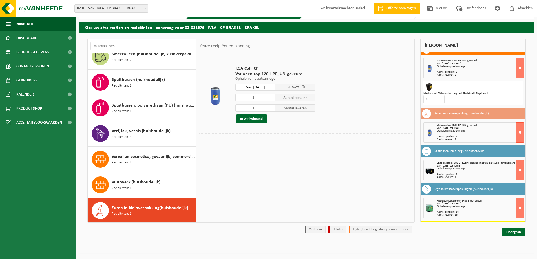
scroll to position [0, 0]
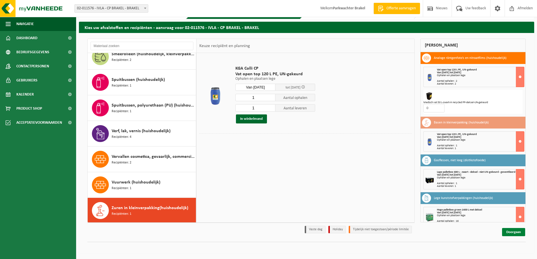
click at [512, 230] on link "Doorgaan" at bounding box center [513, 232] width 23 height 8
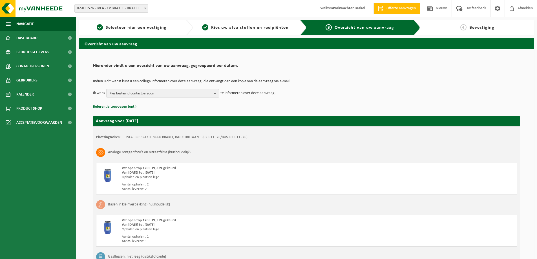
click at [217, 95] on b "button" at bounding box center [216, 93] width 5 height 8
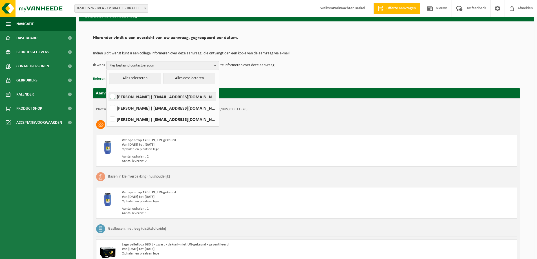
scroll to position [28, 0]
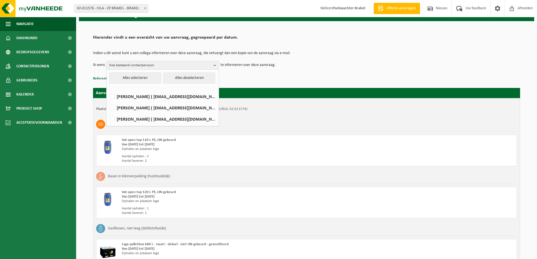
click at [329, 72] on div "Indien u dit wenst kunt u een collega informeren over deze aanvraag, die ontvan…" at bounding box center [306, 60] width 427 height 29
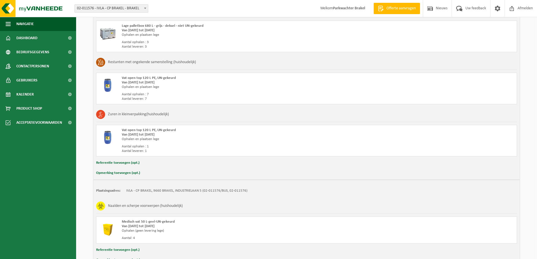
scroll to position [648, 0]
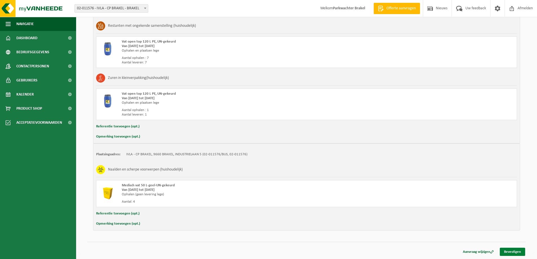
click at [513, 251] on link "Bevestigen" at bounding box center [511, 252] width 25 height 8
